Goal: Check status: Check status

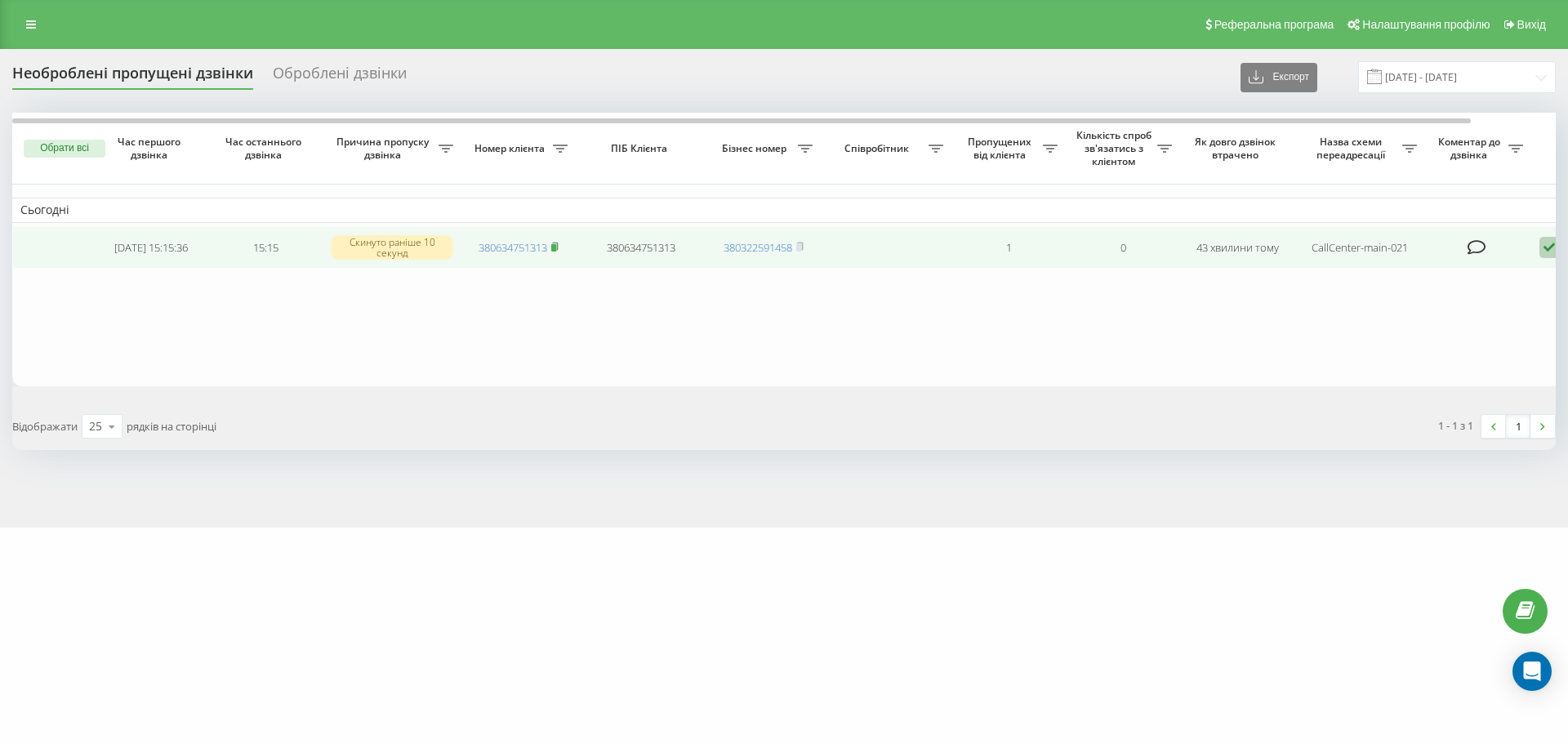
click at [556, 245] on icon at bounding box center [554, 247] width 7 height 10
